Goal: Transaction & Acquisition: Purchase product/service

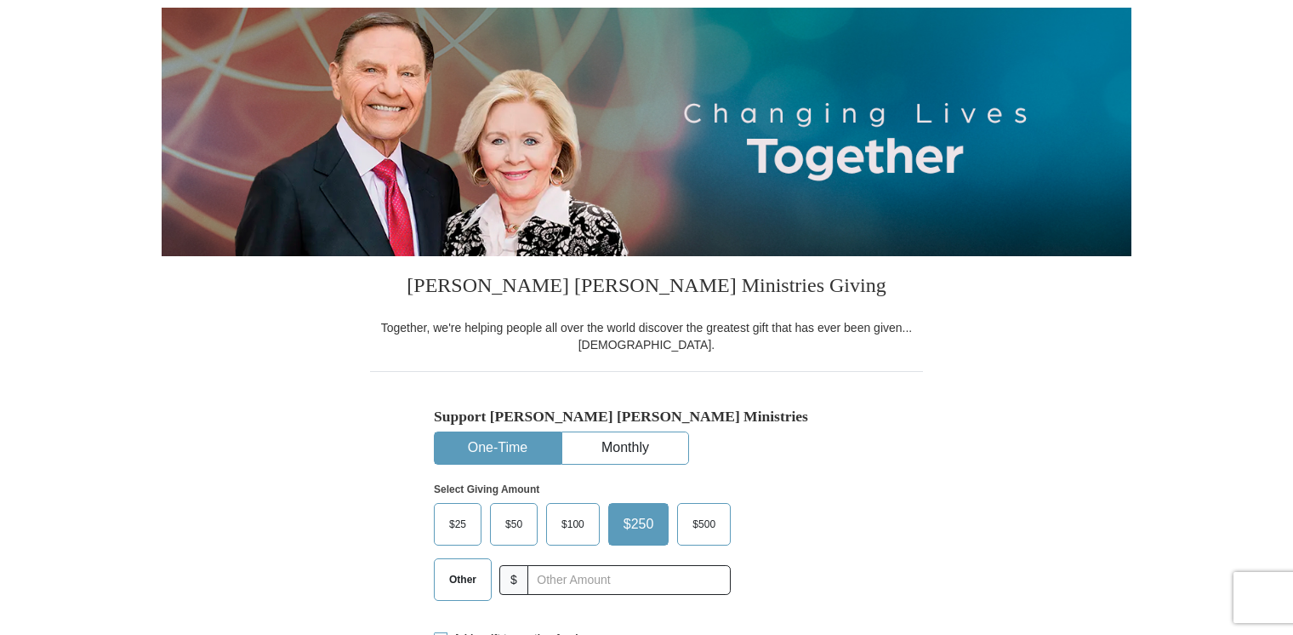
click at [917, 482] on div "Support [PERSON_NAME] [PERSON_NAME] Ministries One-Time Monthly Select Giving A…" at bounding box center [646, 492] width 553 height 242
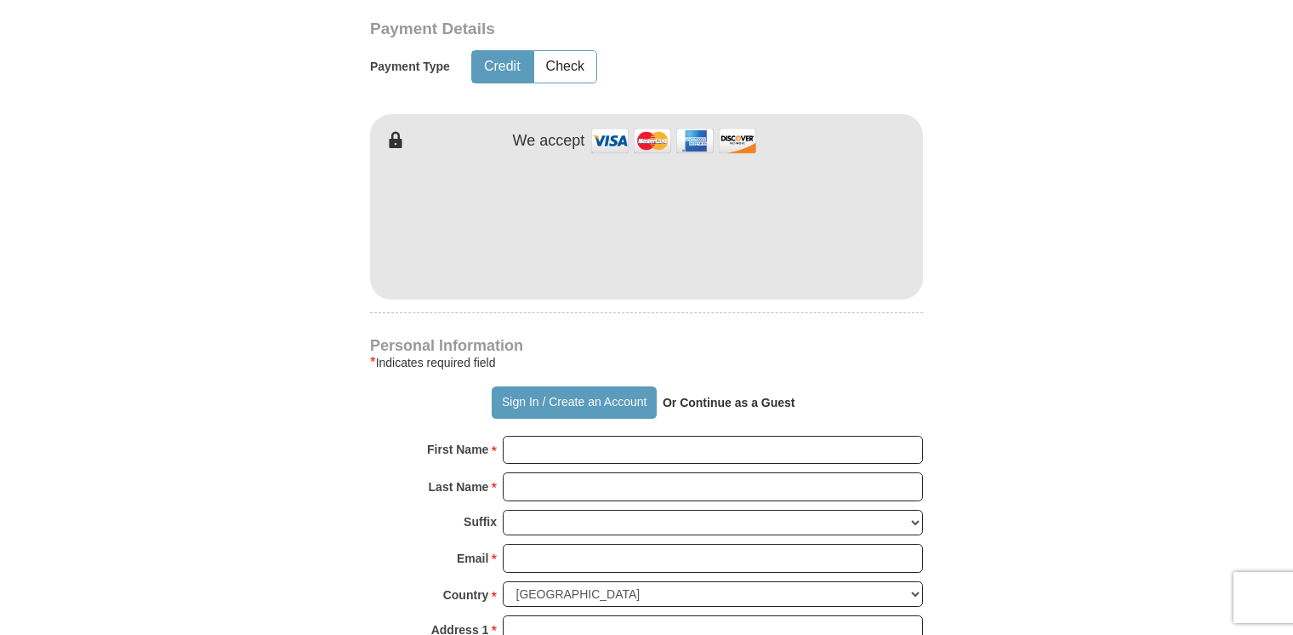
scroll to position [859, 0]
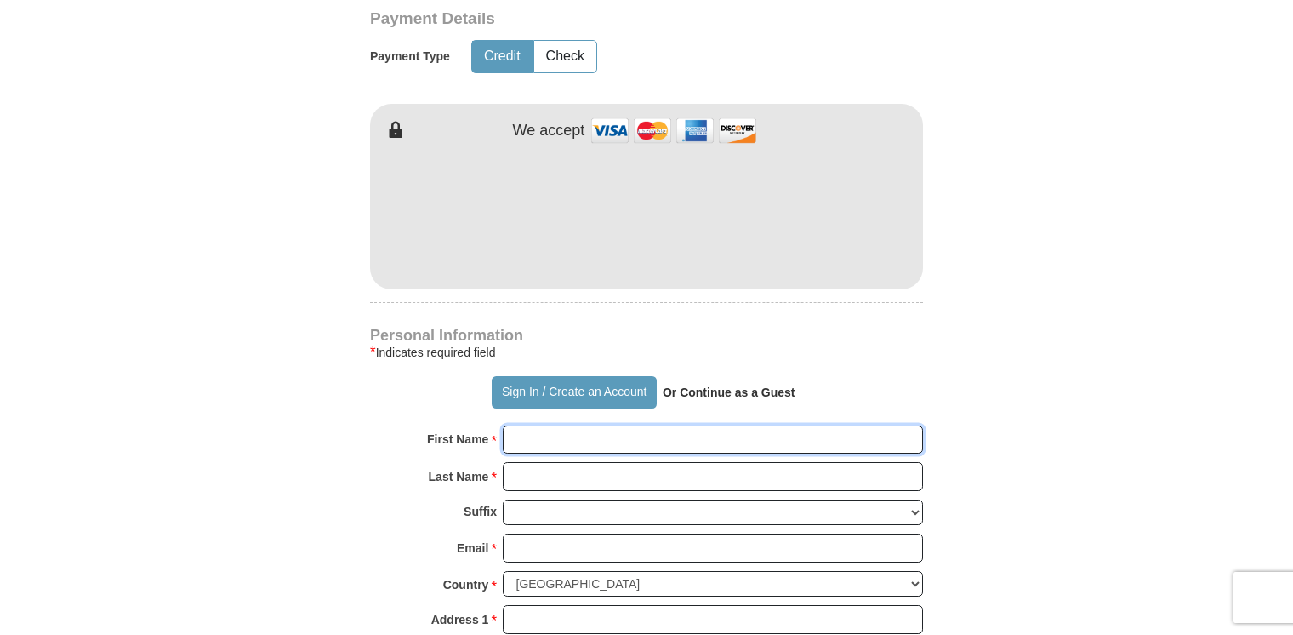
click at [606, 435] on input "First Name *" at bounding box center [713, 439] width 420 height 29
type input "[PERSON_NAME]"
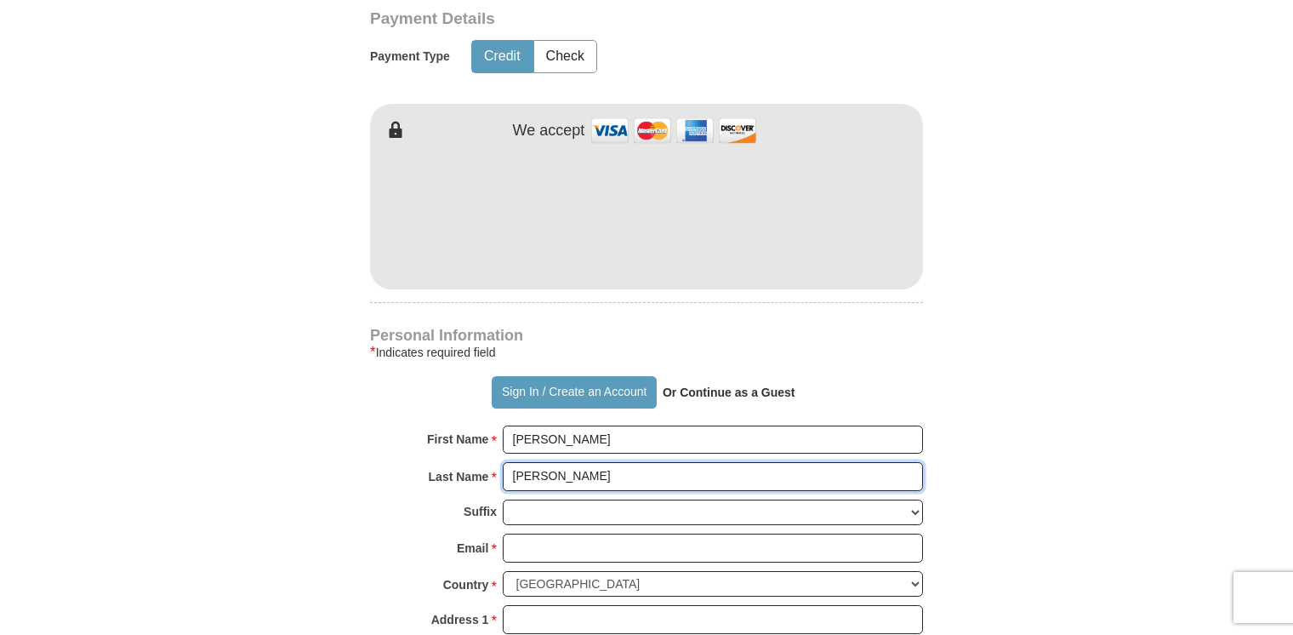
type input "[PERSON_NAME]"
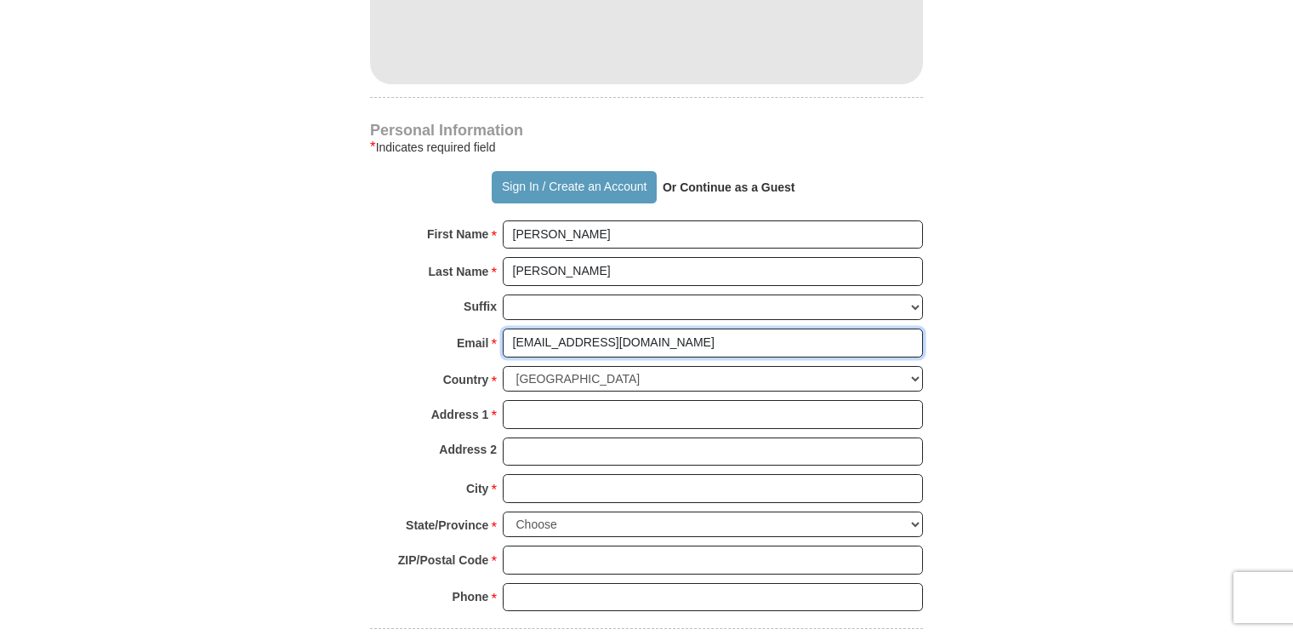
scroll to position [1068, 0]
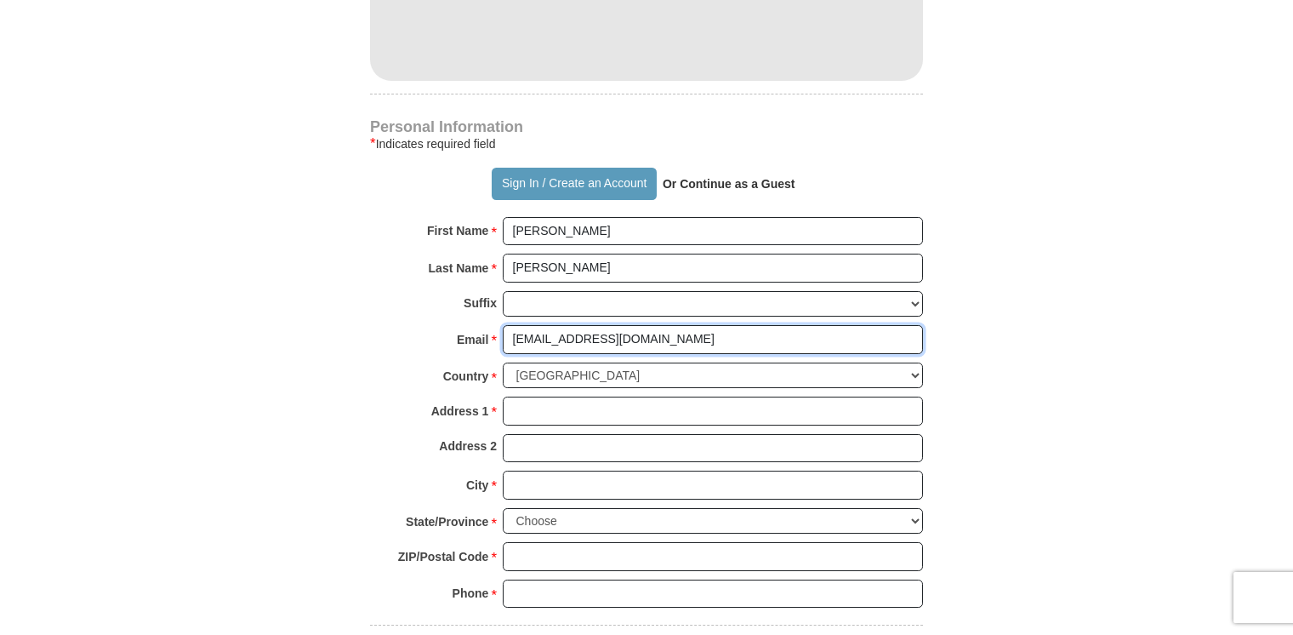
type input "[EMAIL_ADDRESS][DOMAIN_NAME]"
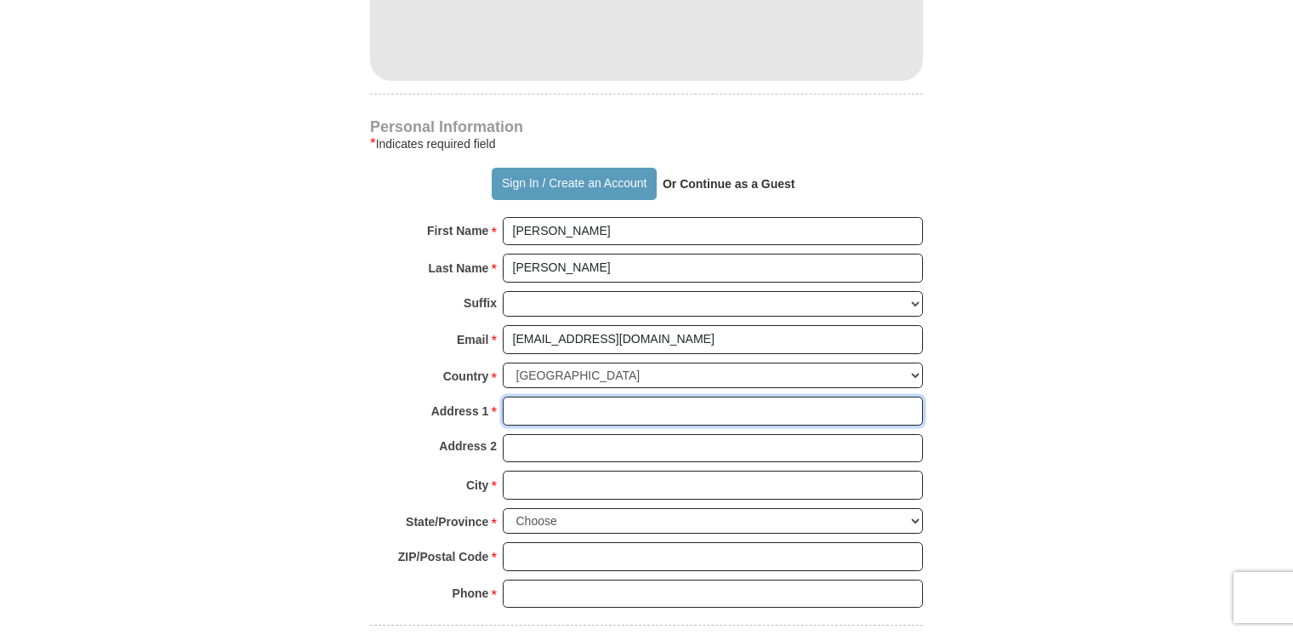
click at [580, 405] on input "Address 1 *" at bounding box center [713, 410] width 420 height 29
type input "[STREET_ADDRESS]"
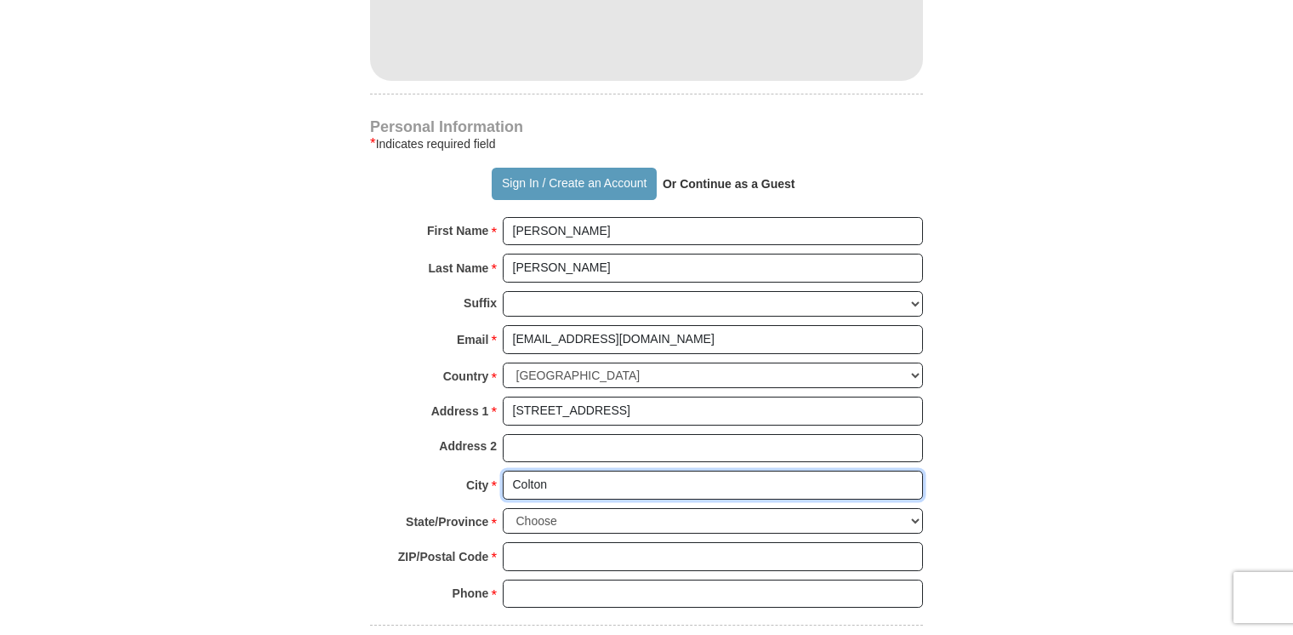
type input "Colton"
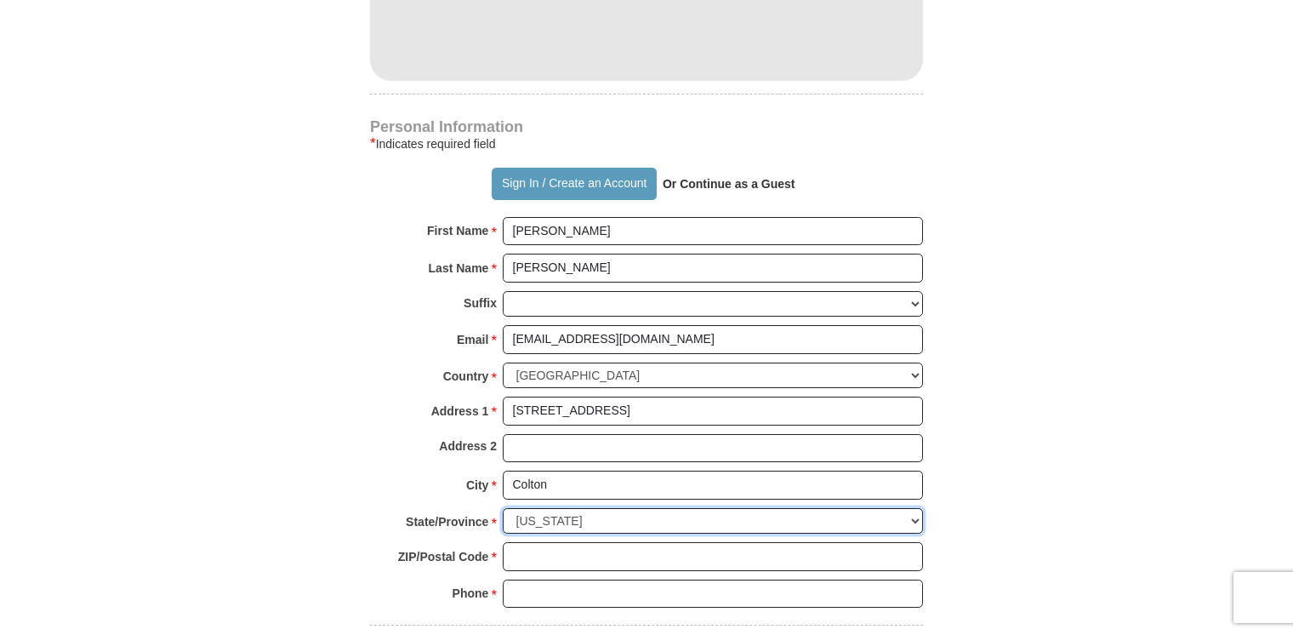
click at [539, 513] on select "Choose [US_STATE] [US_STATE] [US_STATE] [US_STATE] [US_STATE] Armed Forces Amer…" at bounding box center [713, 521] width 420 height 26
click at [503, 508] on select "Choose [US_STATE] [US_STATE] [US_STATE] [US_STATE] [US_STATE] Armed Forces Amer…" at bounding box center [713, 521] width 420 height 26
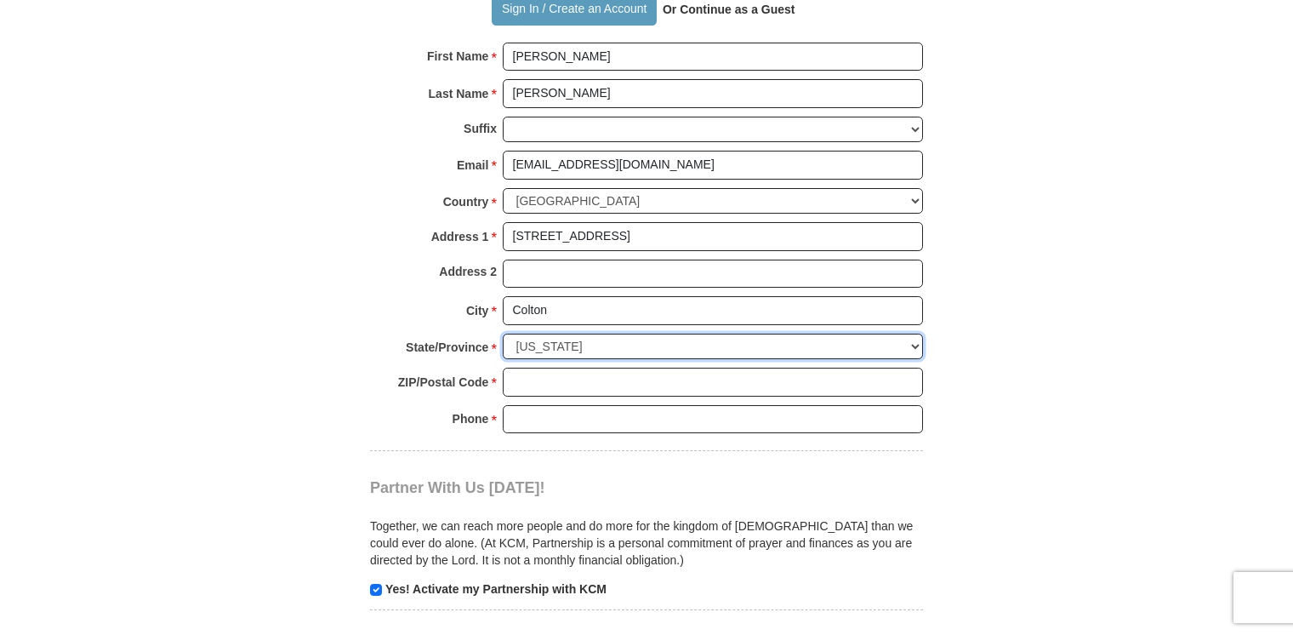
scroll to position [1245, 0]
click at [585, 345] on select "Choose [US_STATE] [US_STATE] [US_STATE] [US_STATE] [US_STATE] Armed Forces Amer…" at bounding box center [713, 344] width 420 height 26
select select "CA"
click at [503, 331] on select "Choose [US_STATE] [US_STATE] [US_STATE] [US_STATE] [US_STATE] Armed Forces Amer…" at bounding box center [713, 344] width 420 height 26
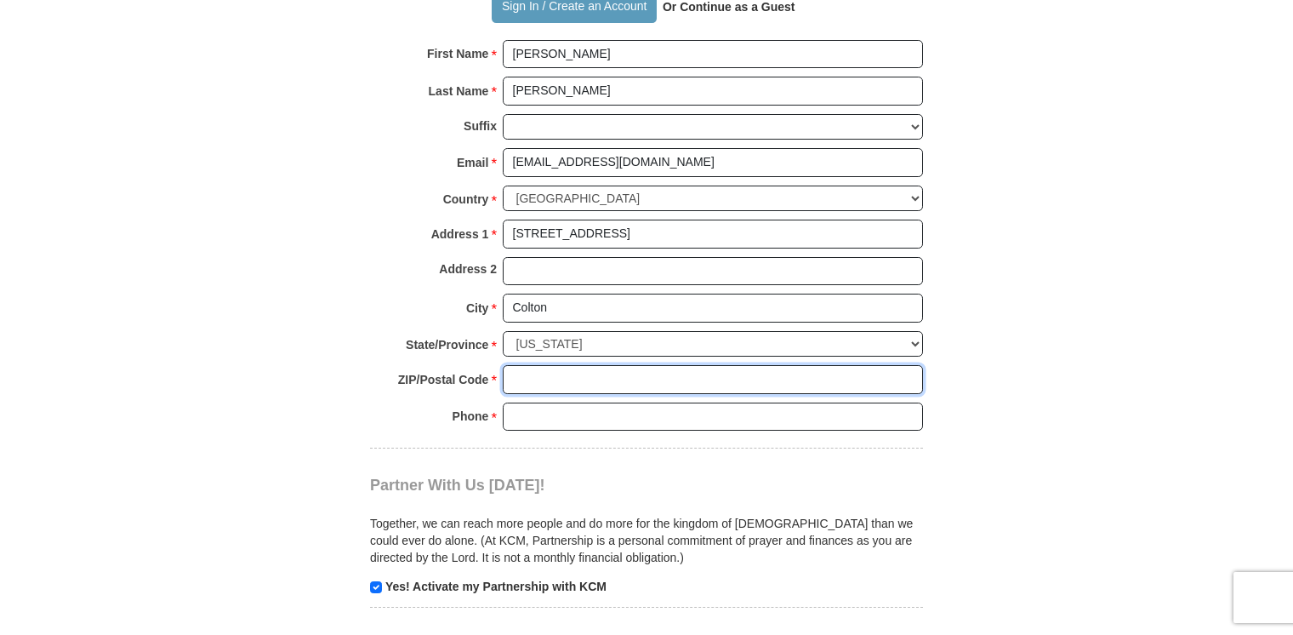
click at [531, 385] on input "ZIP/Postal Code *" at bounding box center [713, 379] width 420 height 29
type input "92324"
click at [533, 413] on input "Phone * *" at bounding box center [713, 416] width 420 height 29
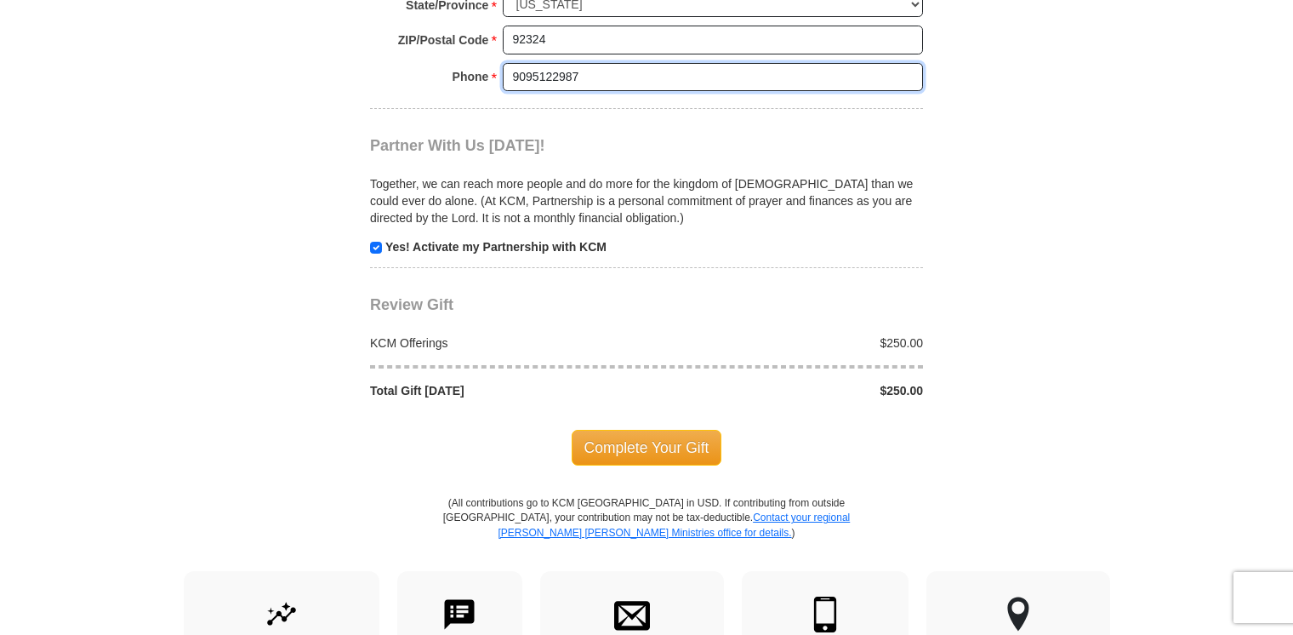
scroll to position [1585, 0]
type input "9095122987"
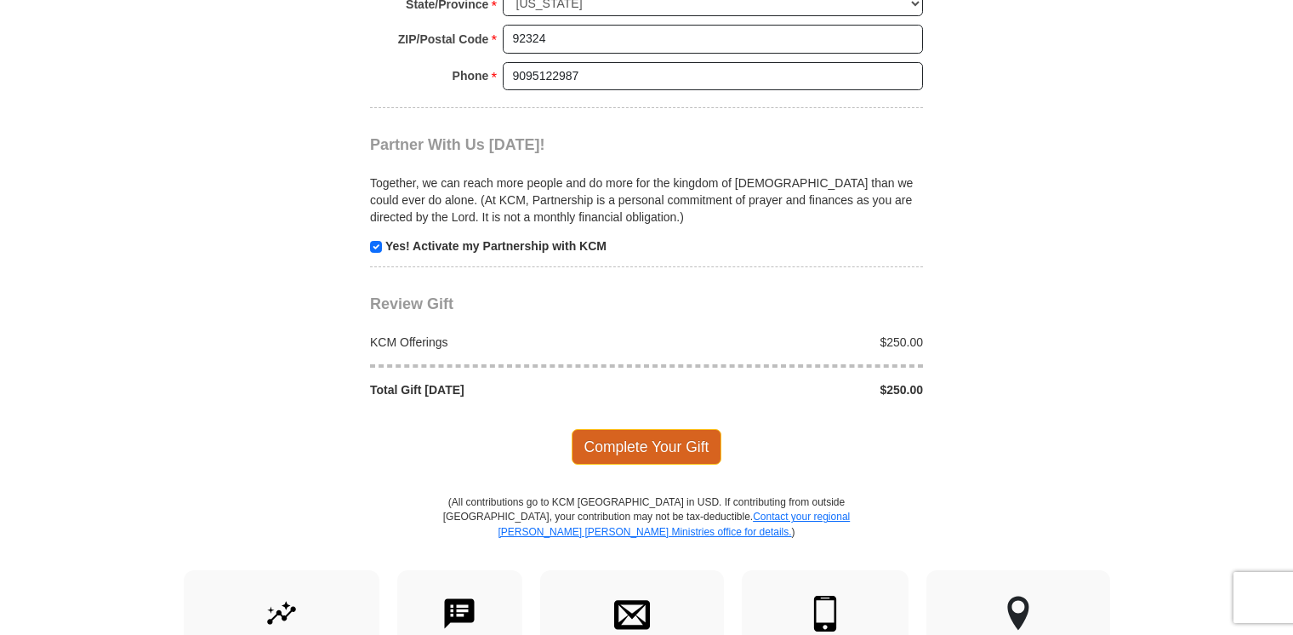
click at [606, 429] on span "Complete Your Gift" at bounding box center [647, 447] width 151 height 36
